Goal: Task Accomplishment & Management: Manage account settings

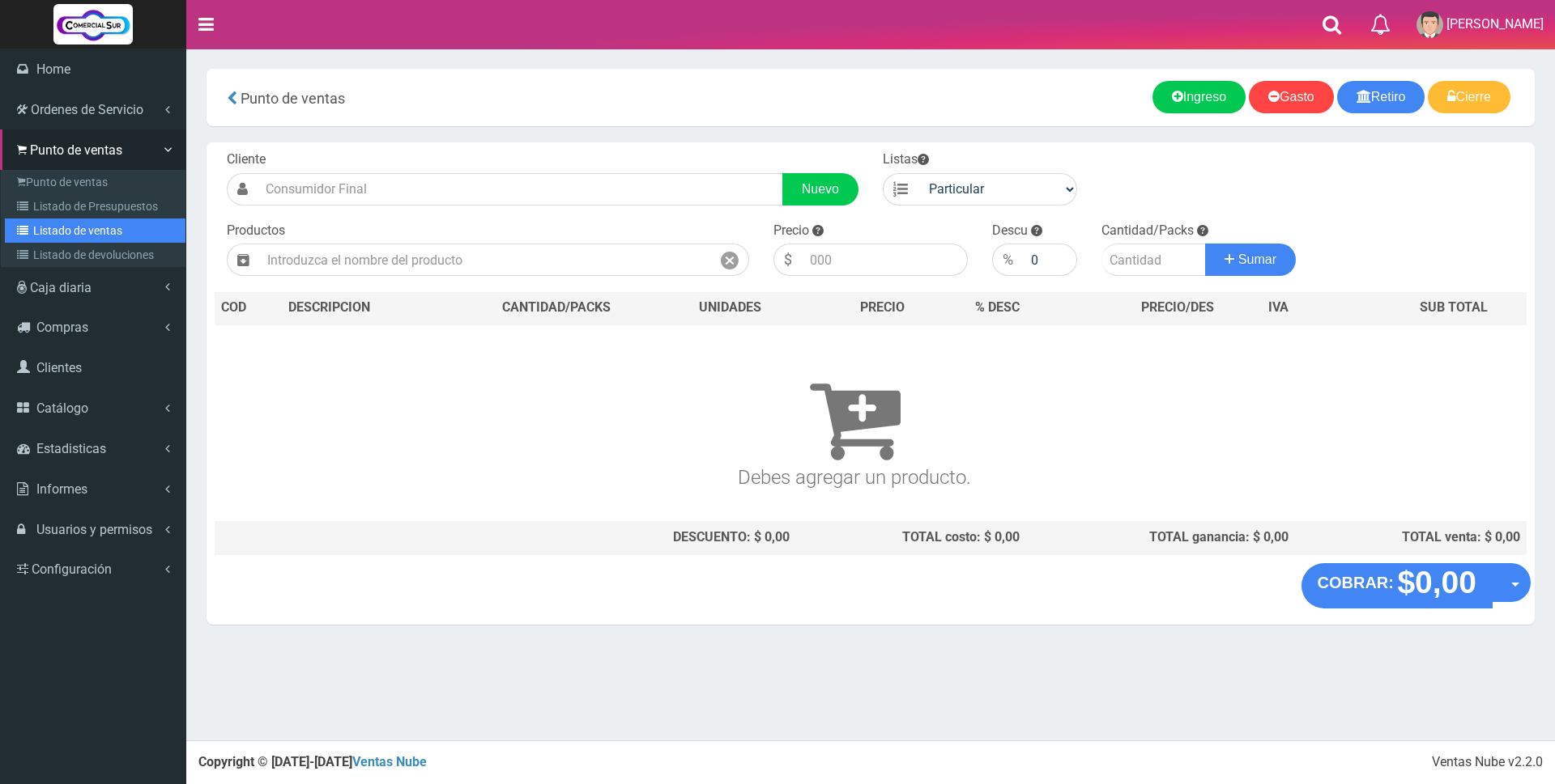
click at [52, 230] on link "Listado de ventas" at bounding box center [94, 231] width 181 height 25
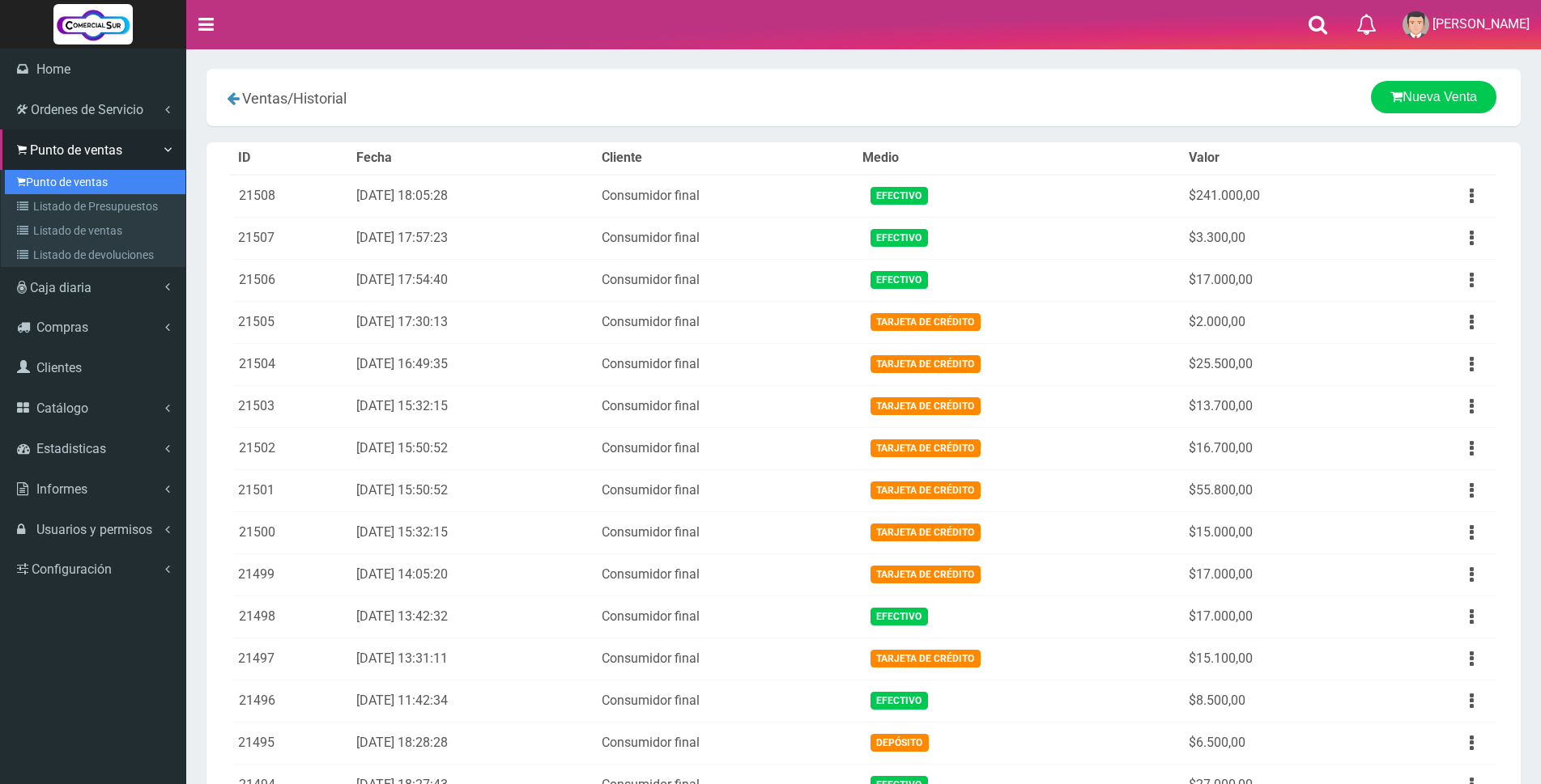
click at [36, 177] on link "Punto de ventas" at bounding box center [94, 182] width 180 height 25
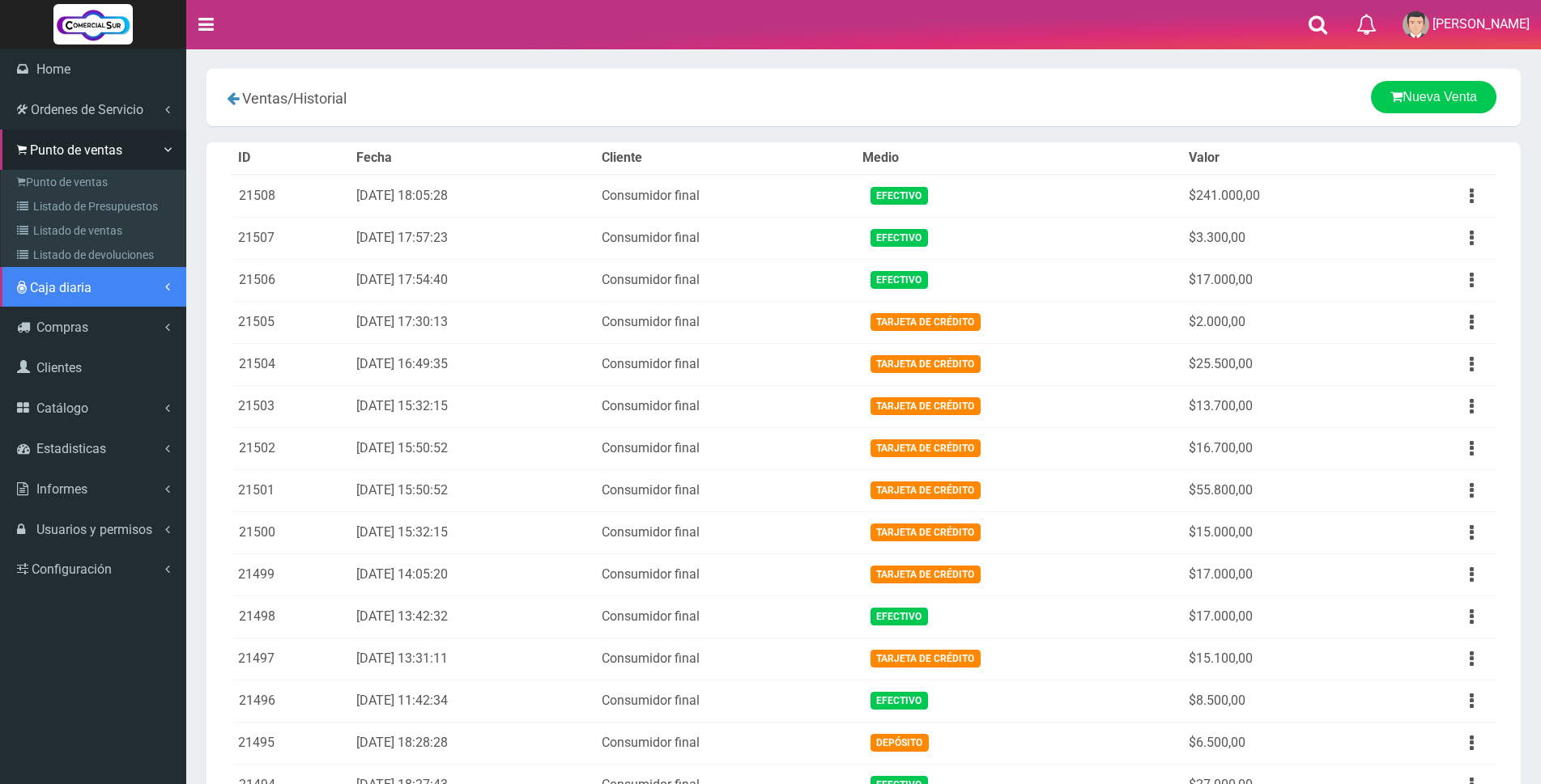
click at [55, 278] on link "Caja diaria" at bounding box center [93, 288] width 186 height 40
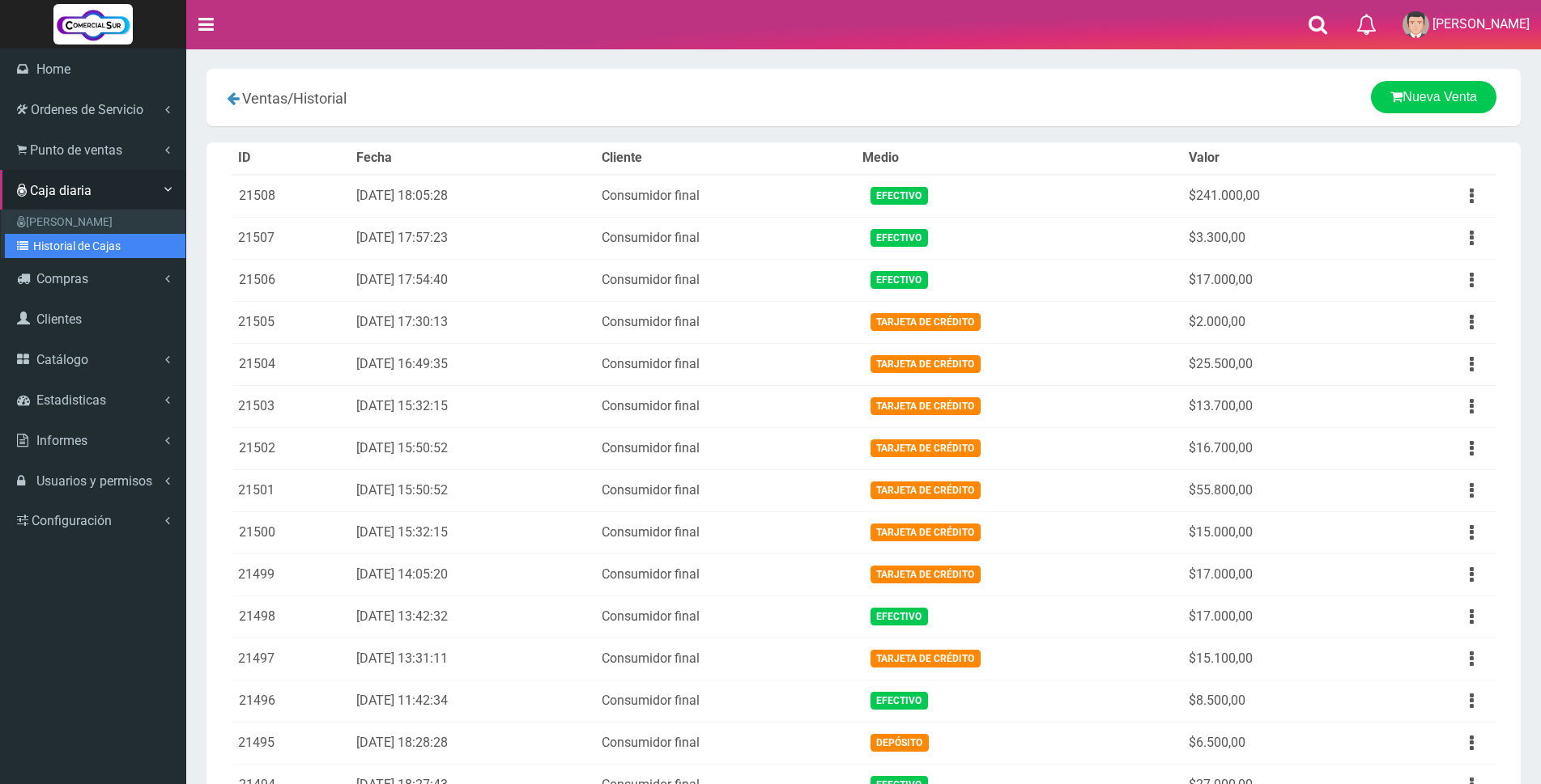
click at [57, 238] on link "Historial de Cajas" at bounding box center [94, 245] width 180 height 25
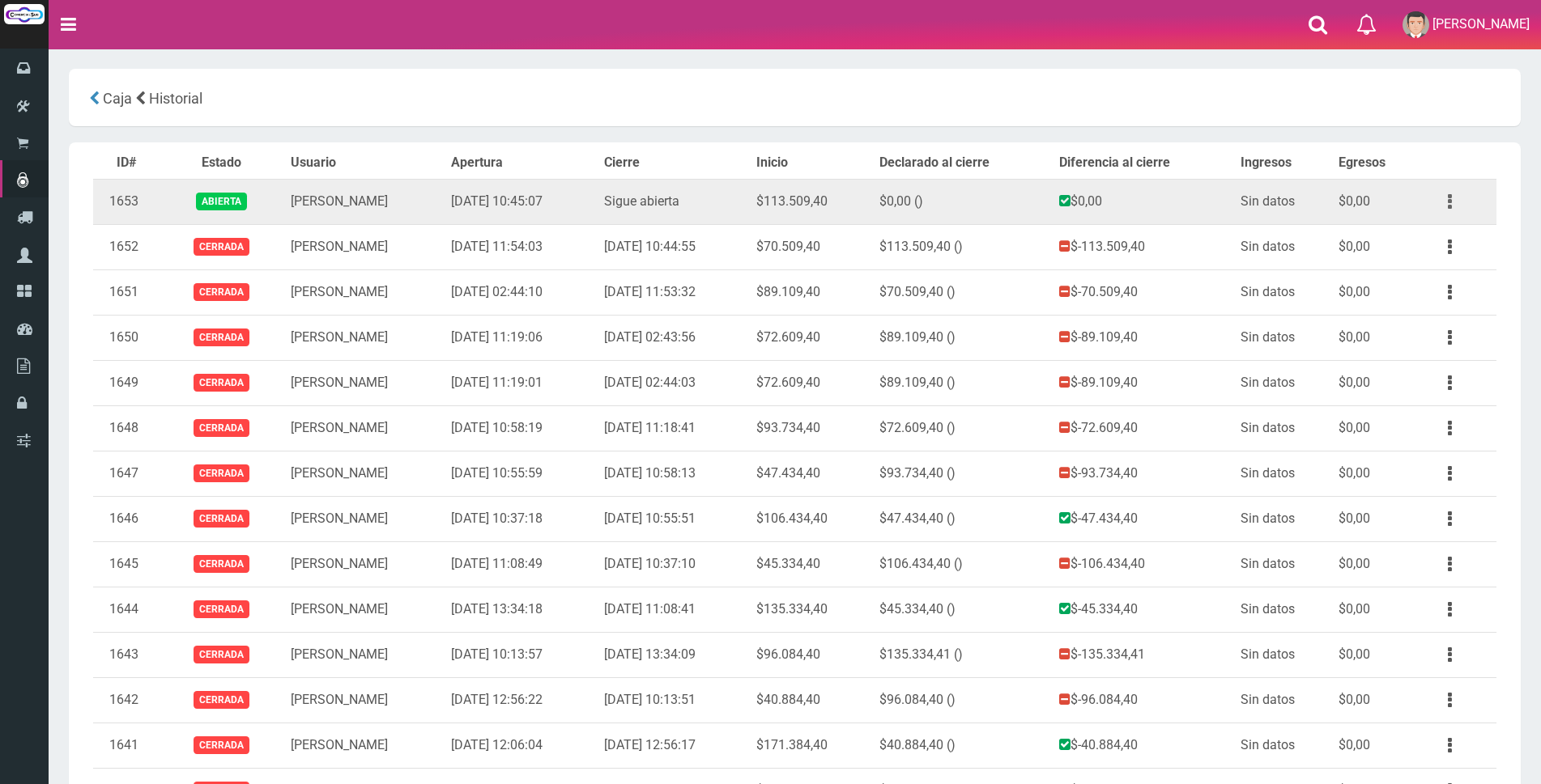
click at [1445, 202] on button "button" at bounding box center [1450, 201] width 37 height 28
click at [1420, 238] on link "Ver" at bounding box center [1404, 241] width 128 height 36
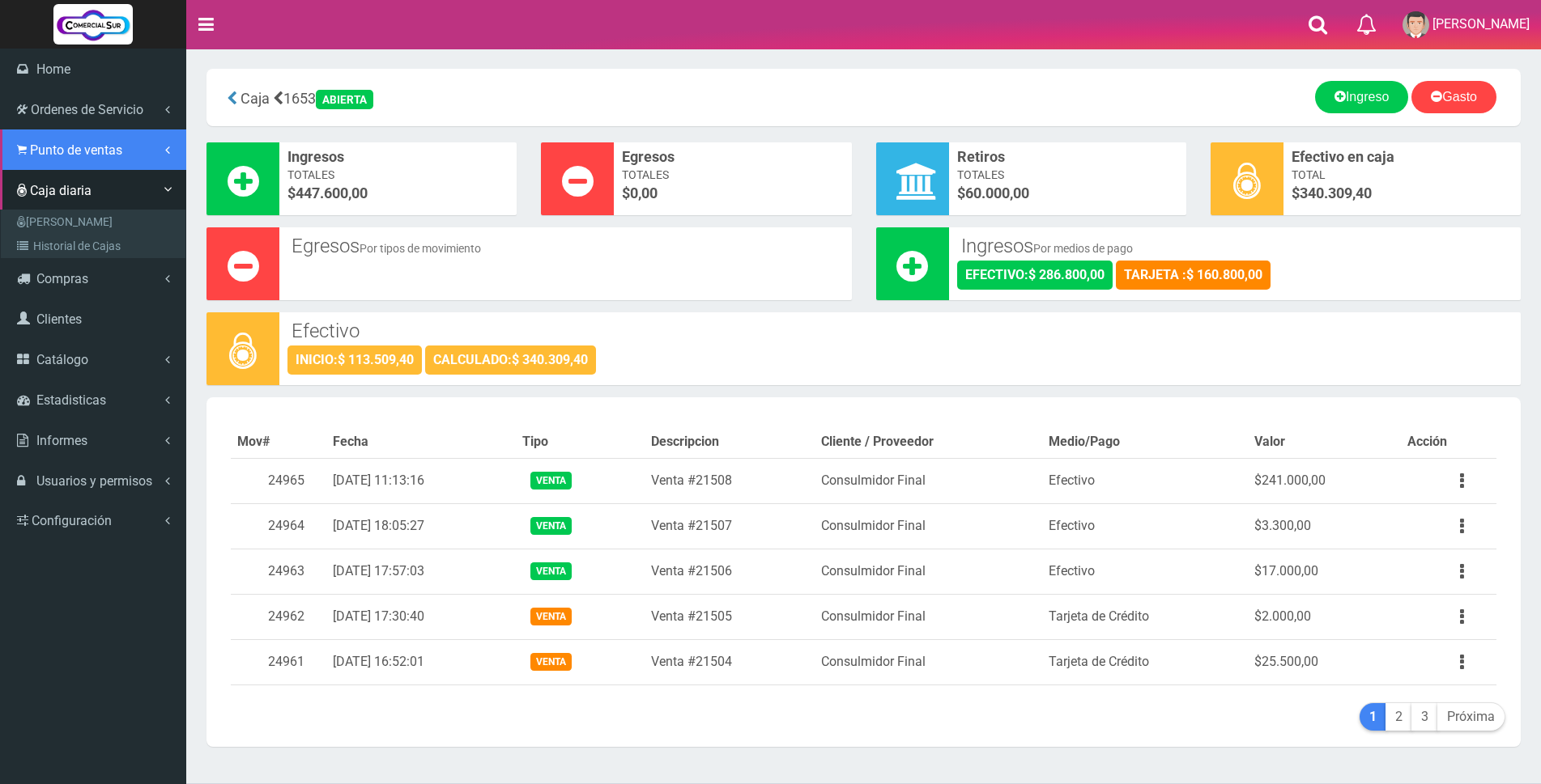
click at [45, 152] on span "Punto de ventas" at bounding box center [76, 150] width 93 height 16
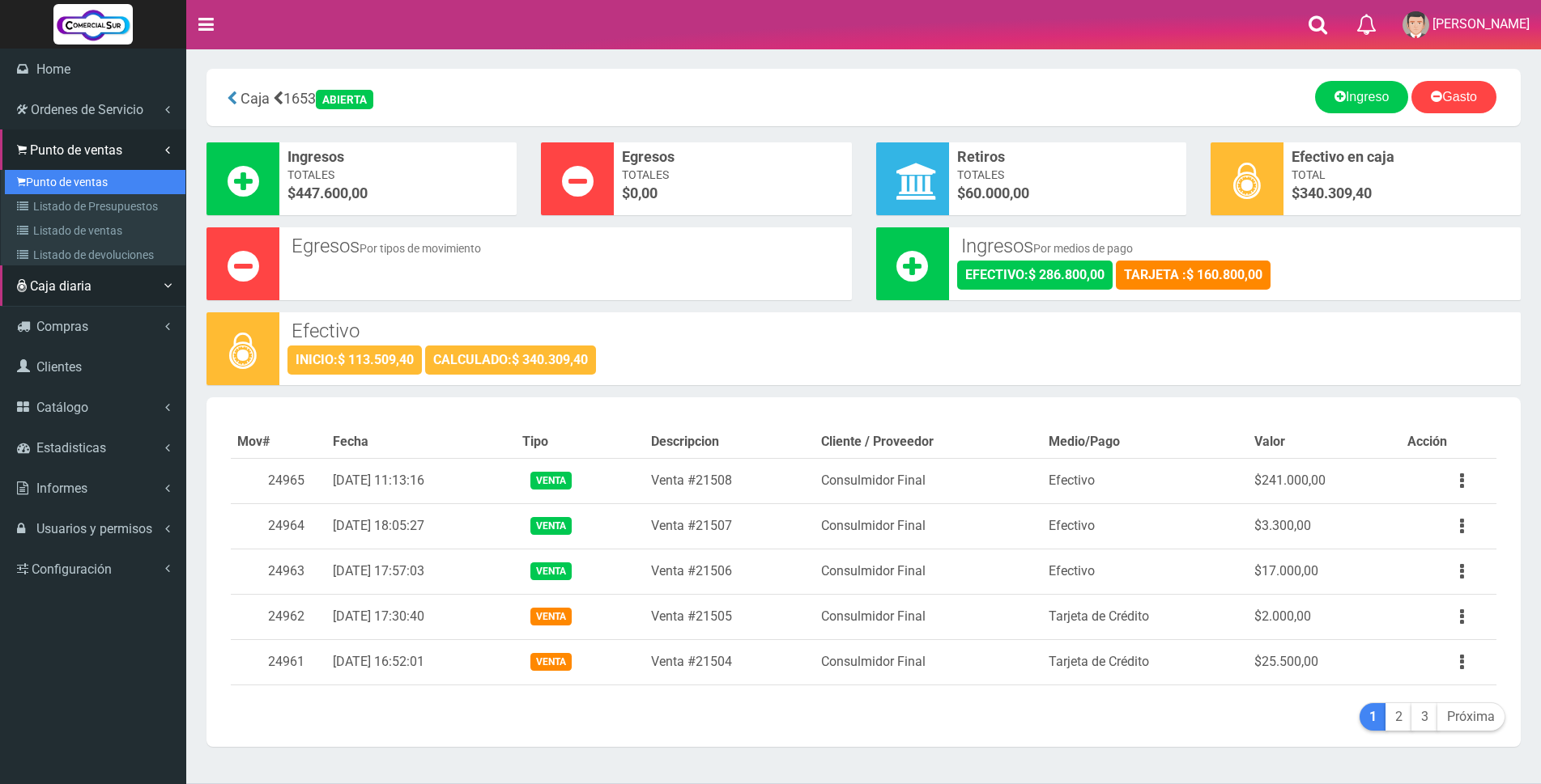
click at [45, 180] on link "Punto de ventas" at bounding box center [94, 182] width 180 height 25
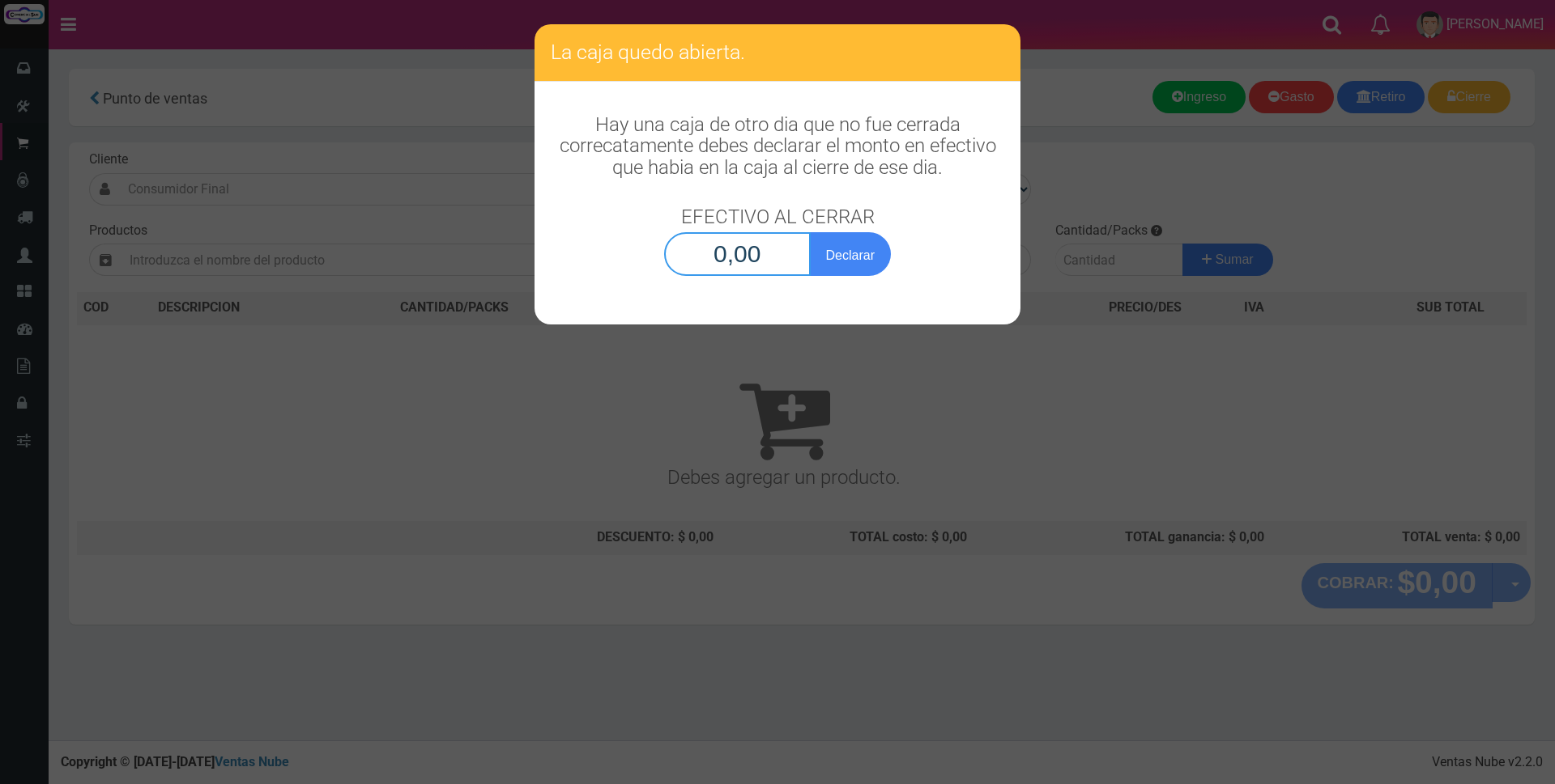
click at [756, 247] on input "0,00" at bounding box center [738, 255] width 147 height 44
type input "340.309,40"
click at [871, 258] on button "Declarar" at bounding box center [850, 255] width 81 height 44
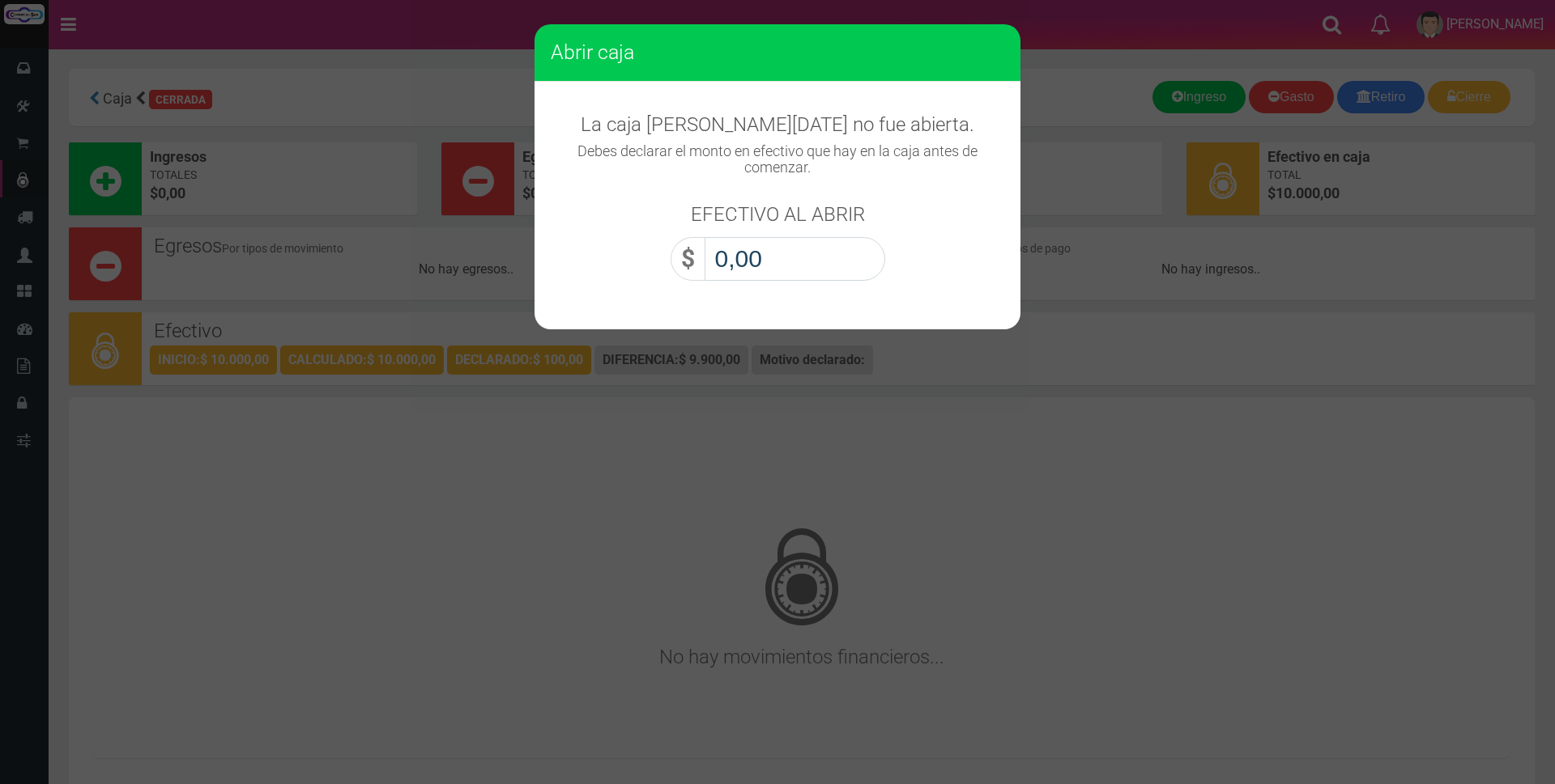
click at [871, 258] on input "0,00" at bounding box center [794, 259] width 181 height 44
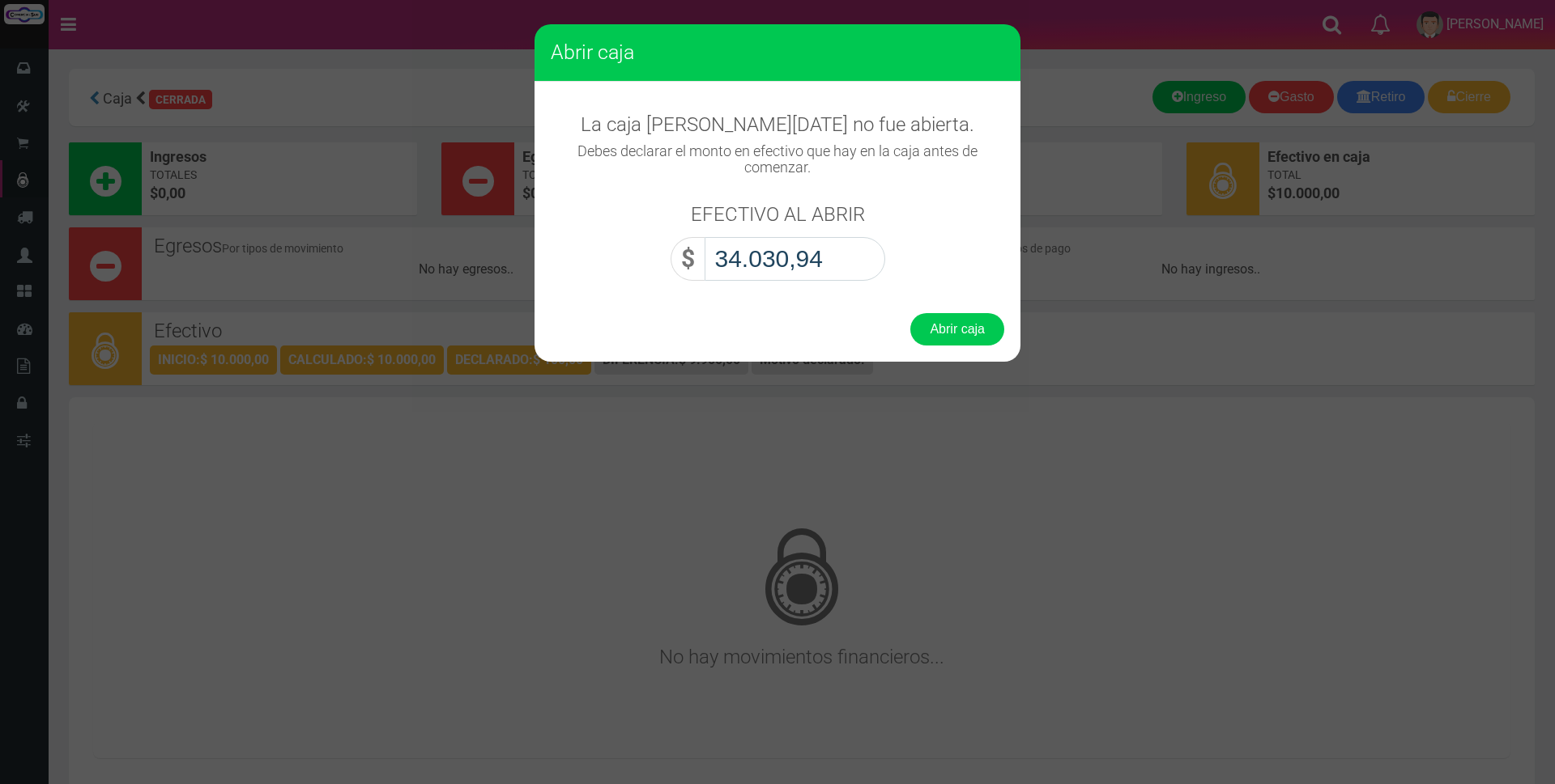
type input "340.309,40"
click at [969, 331] on button "Abrir caja" at bounding box center [957, 329] width 94 height 32
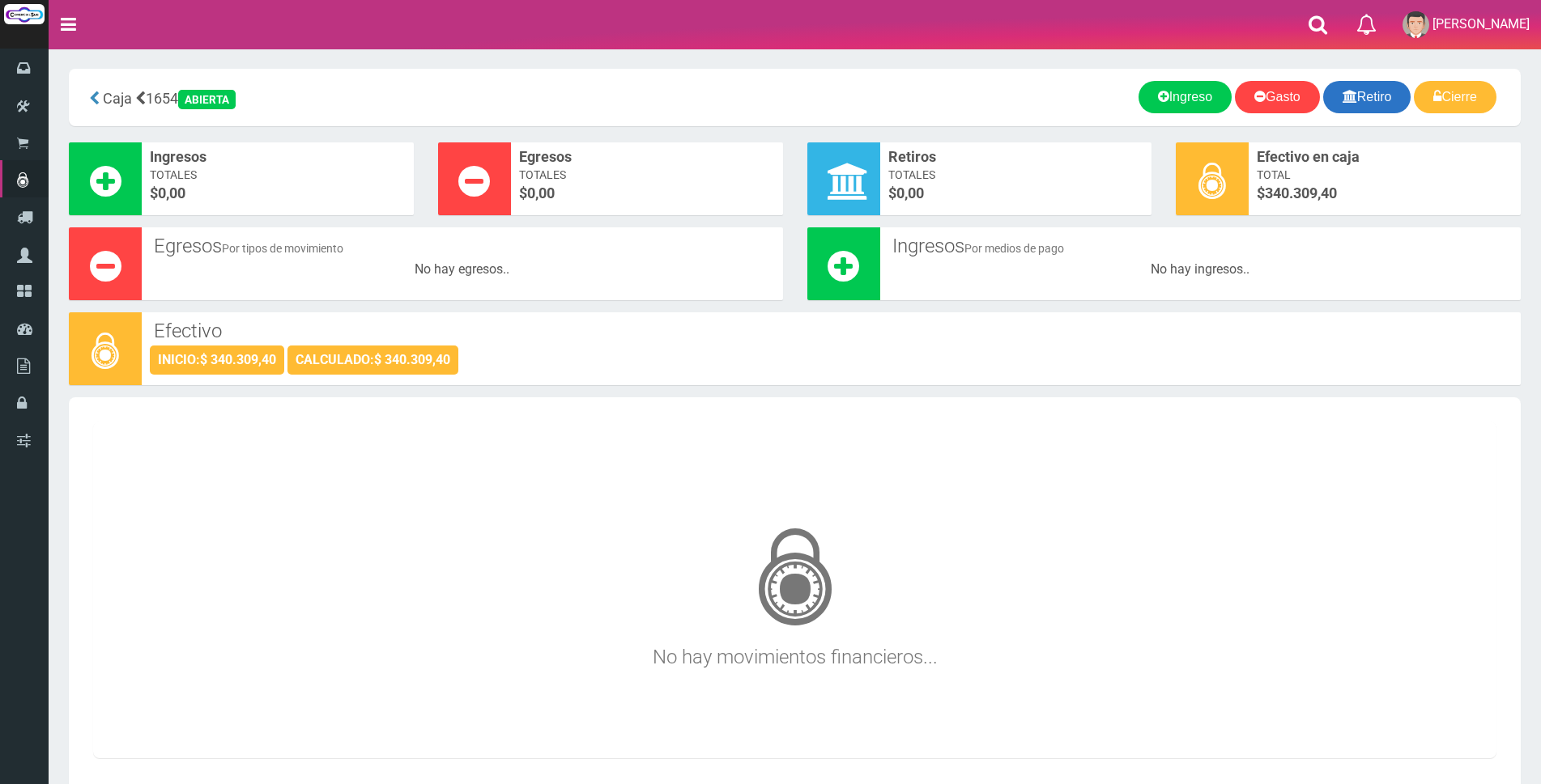
click at [1375, 85] on link "Retiro" at bounding box center [1367, 96] width 88 height 32
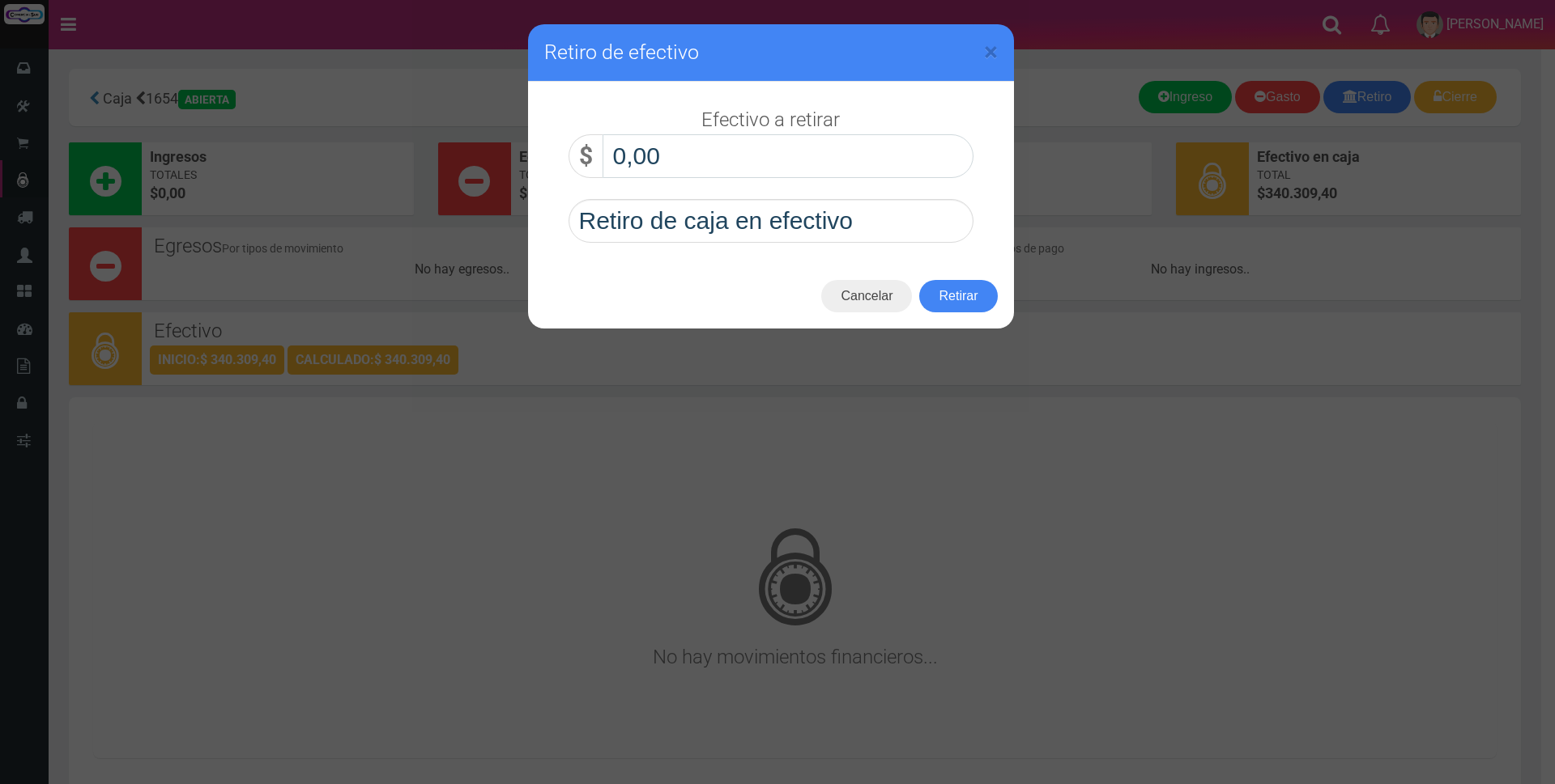
click at [682, 151] on input "0,00" at bounding box center [788, 157] width 371 height 44
type input "280.000,00"
click at [952, 303] on button "Retirar" at bounding box center [958, 296] width 78 height 32
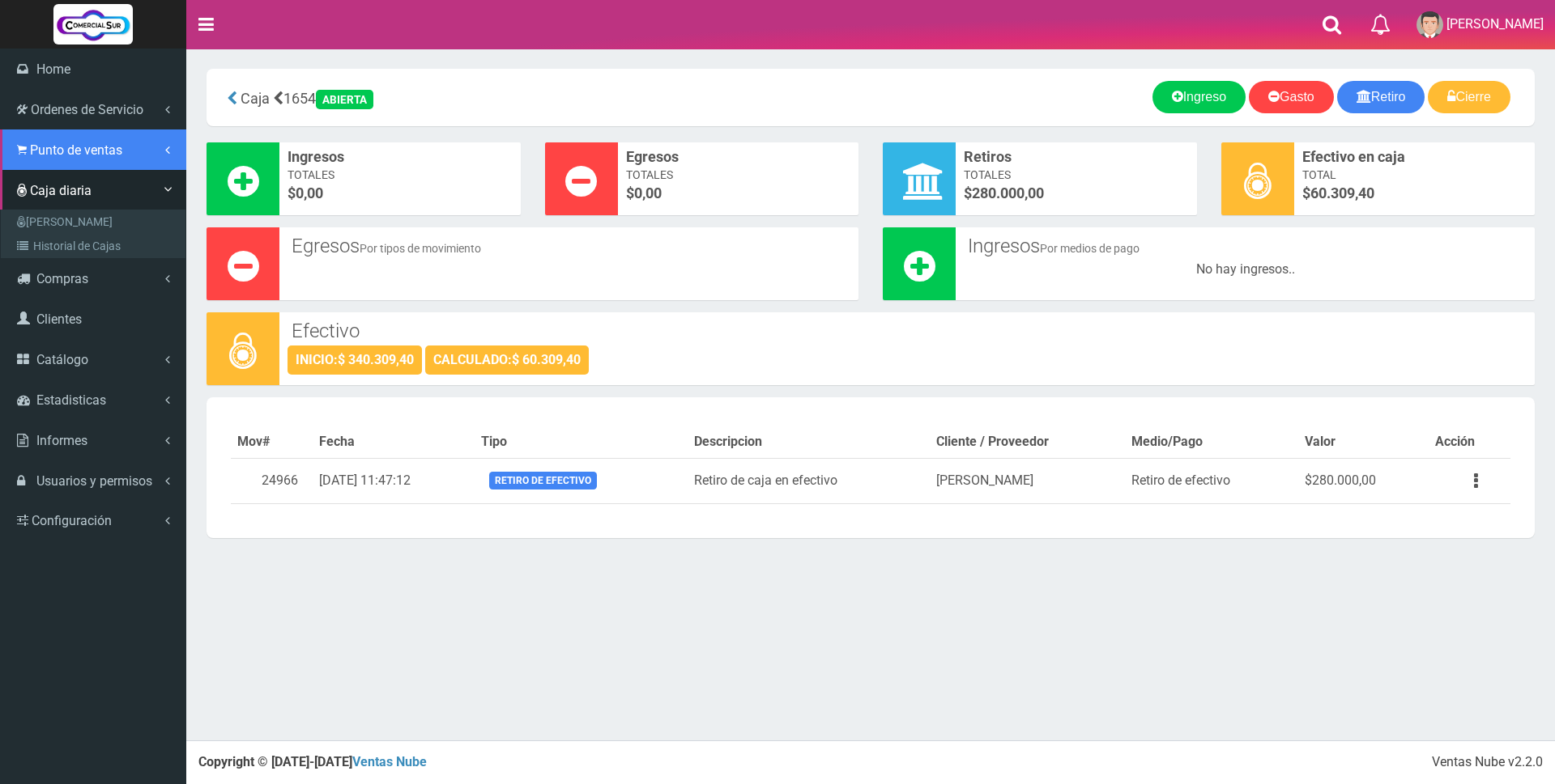
click at [45, 150] on span "Punto de ventas" at bounding box center [76, 150] width 93 height 16
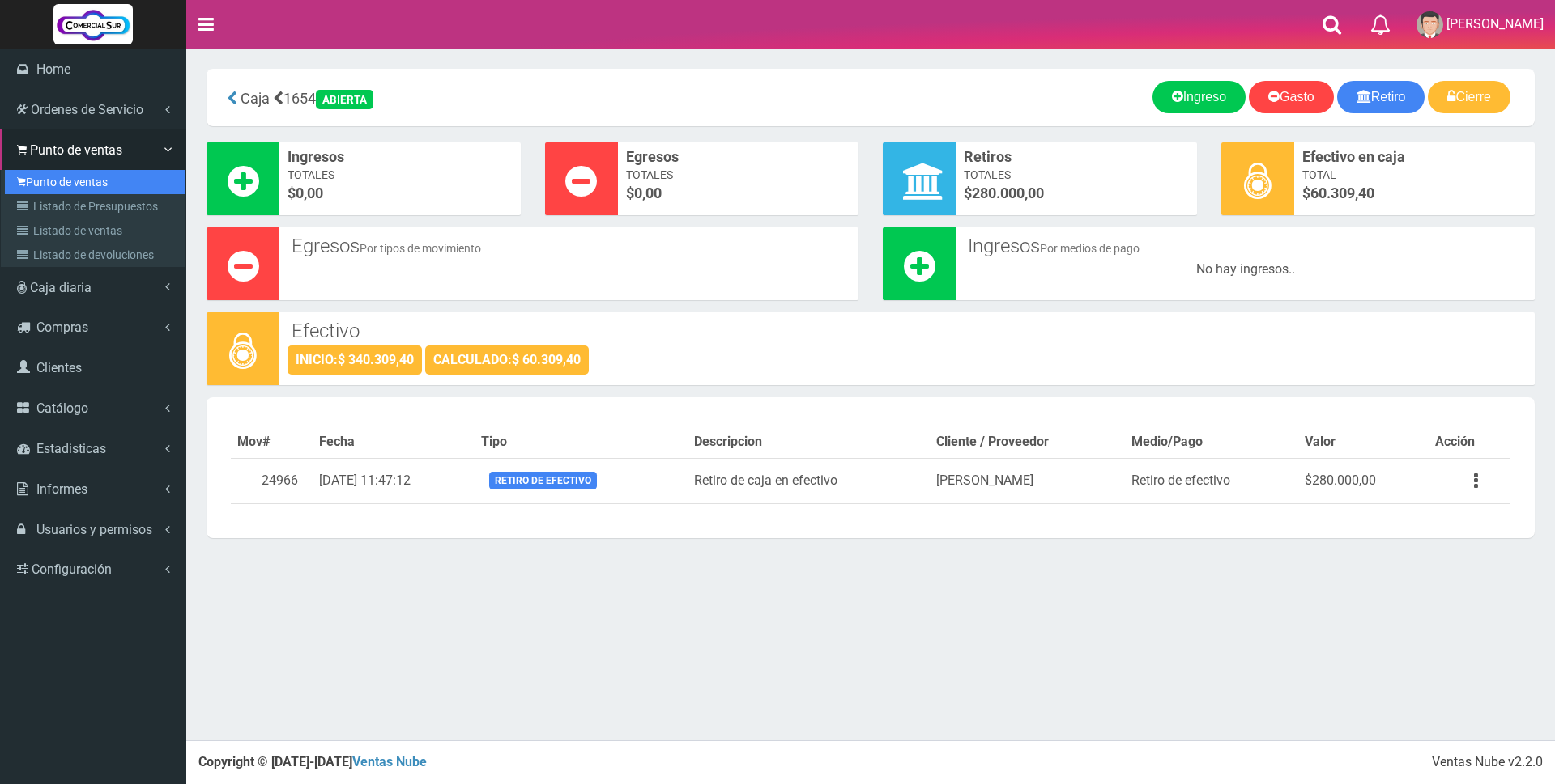
click at [44, 179] on link "Punto de ventas" at bounding box center [94, 182] width 181 height 25
